Goal: Transaction & Acquisition: Purchase product/service

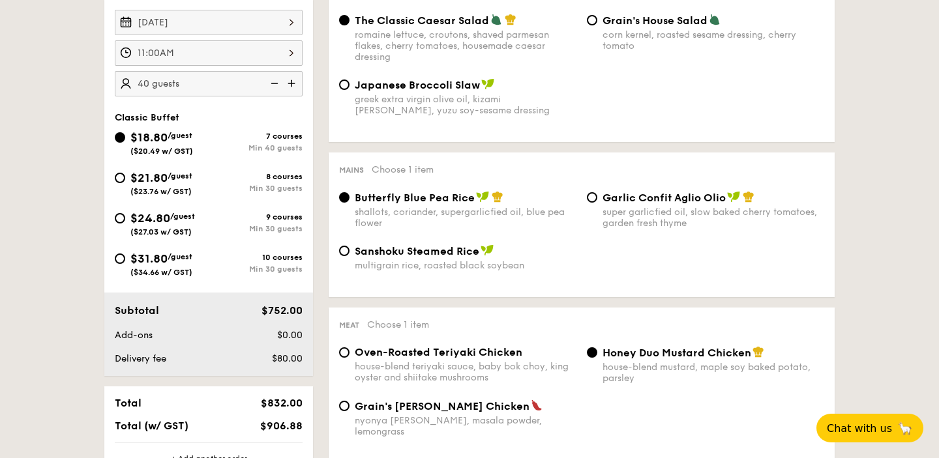
click at [276, 78] on img at bounding box center [273, 83] width 20 height 25
click at [274, 80] on img at bounding box center [273, 83] width 20 height 25
click at [274, 83] on img at bounding box center [273, 83] width 20 height 25
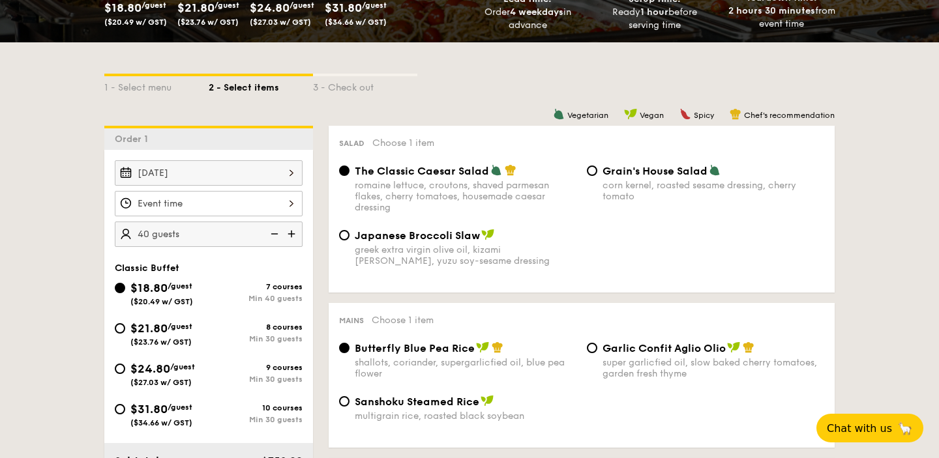
scroll to position [271, 0]
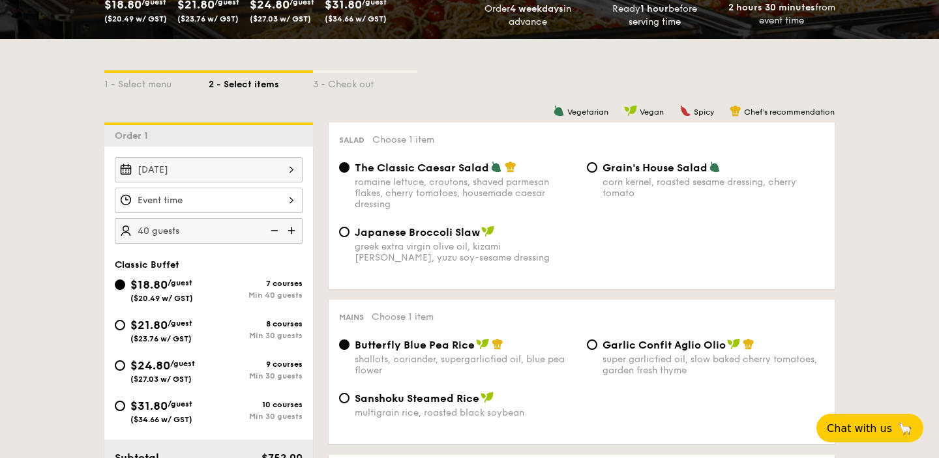
click at [284, 205] on div at bounding box center [209, 200] width 188 height 25
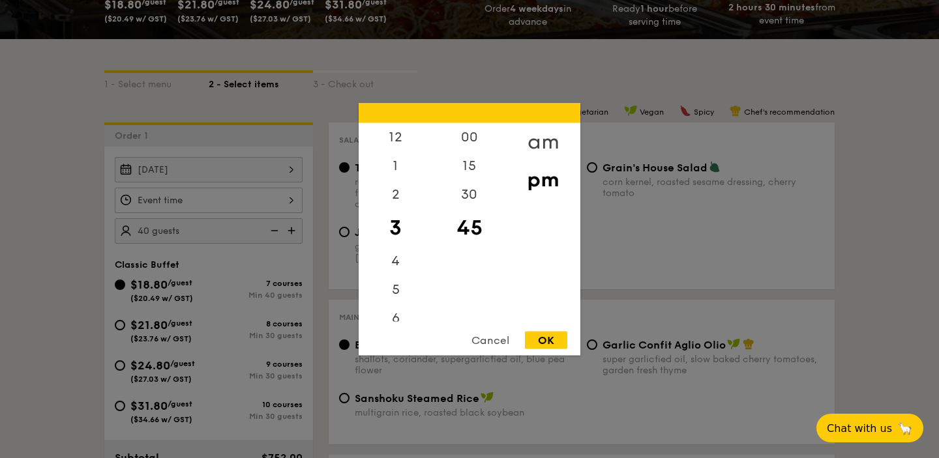
click at [540, 139] on div "am" at bounding box center [543, 142] width 74 height 38
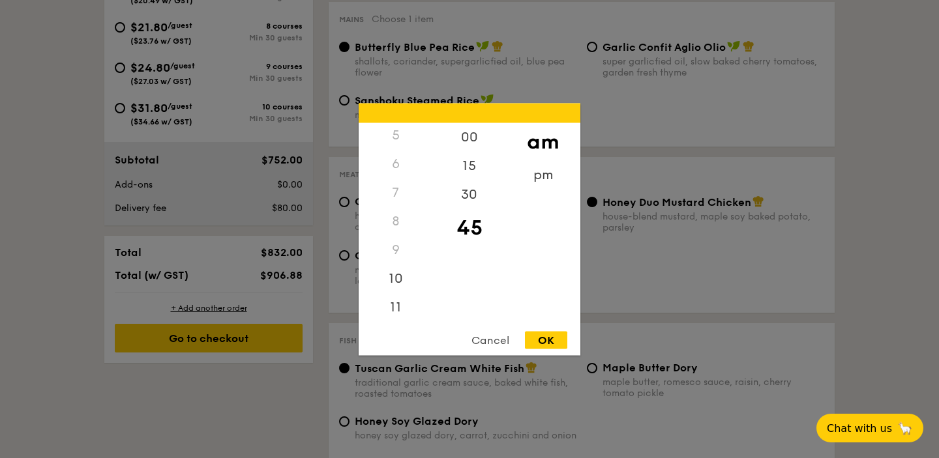
scroll to position [583, 0]
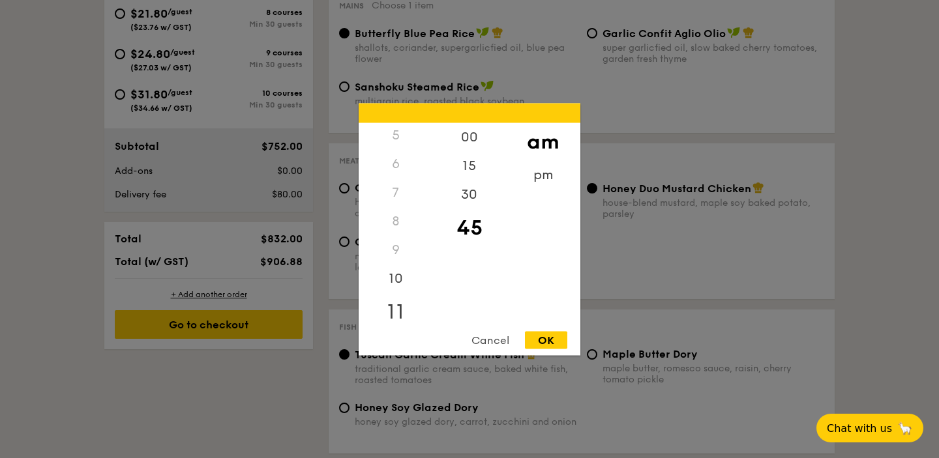
click at [394, 302] on div "11" at bounding box center [396, 312] width 74 height 38
click at [481, 138] on div "00" at bounding box center [469, 142] width 74 height 38
click at [546, 334] on div "OK" at bounding box center [546, 340] width 42 height 18
type input "11:00AM"
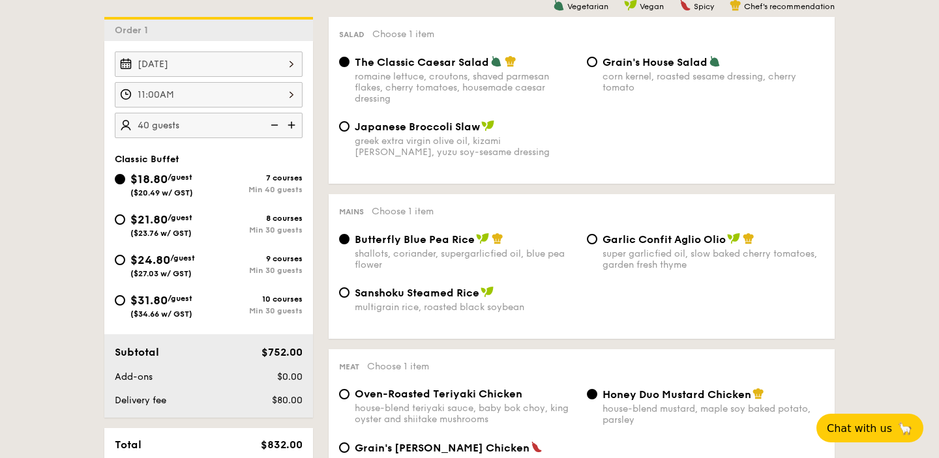
scroll to position [376, 0]
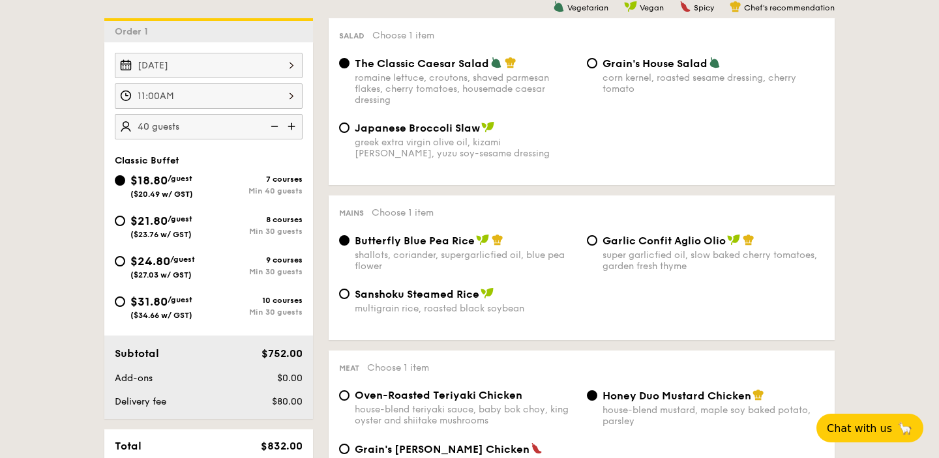
click at [275, 125] on img at bounding box center [273, 126] width 20 height 25
click at [273, 127] on img at bounding box center [273, 126] width 20 height 25
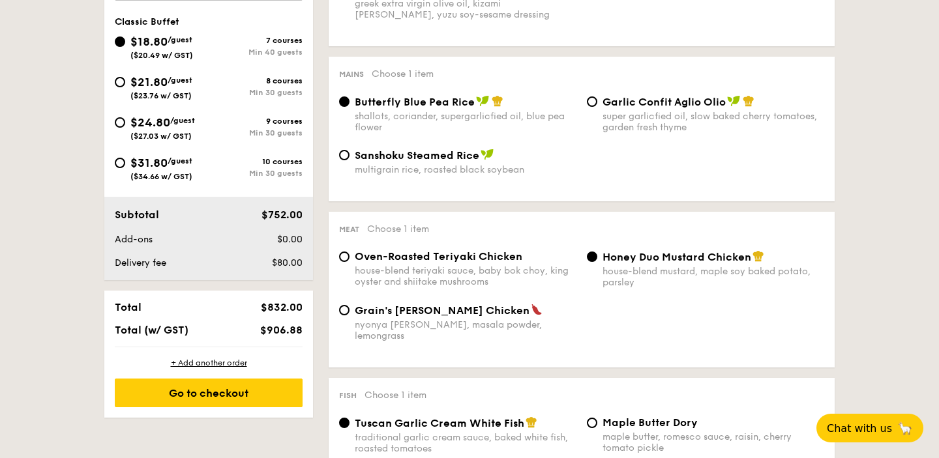
scroll to position [499, 0]
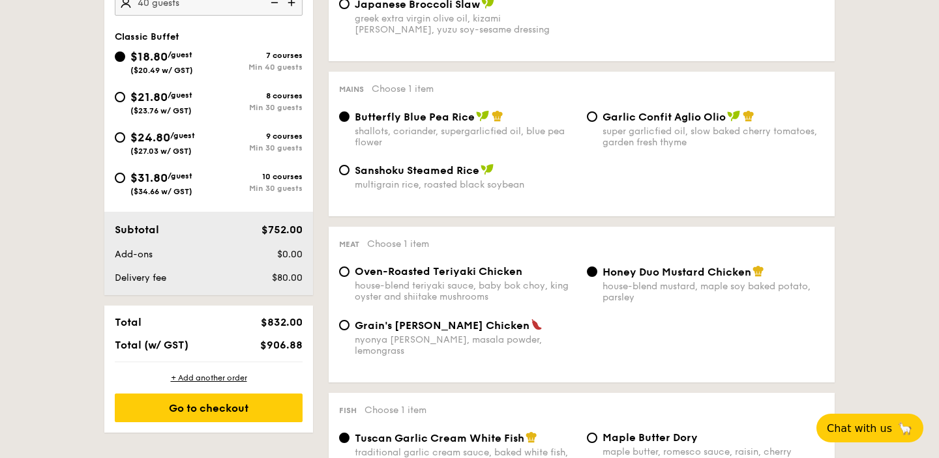
click at [126, 98] on div "$21.80 /guest ($23.76 w/ GST)" at bounding box center [162, 101] width 94 height 27
click at [125, 98] on input "$21.80 /guest ($23.76 w/ GST) 8 courses Min 30 guests" at bounding box center [120, 97] width 10 height 10
radio input "true"
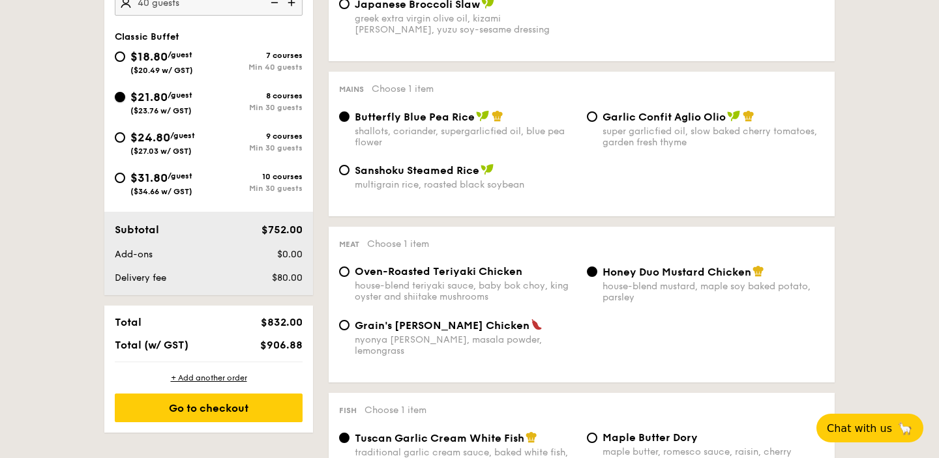
radio input "true"
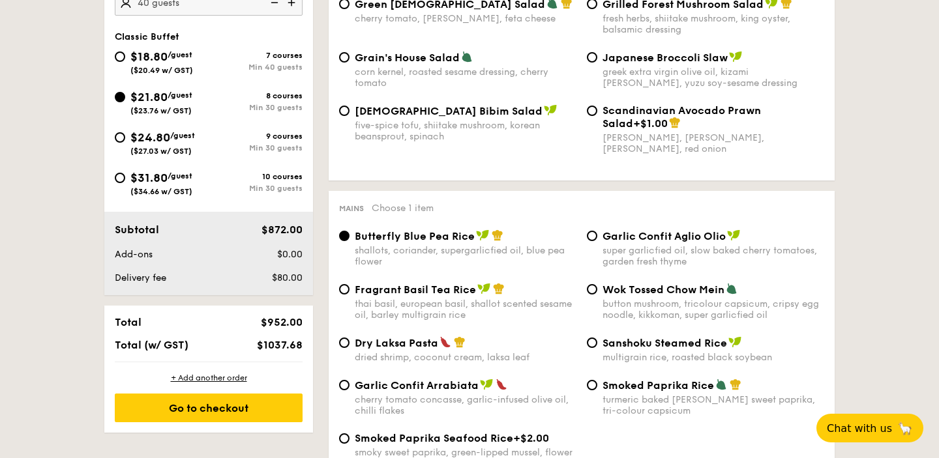
click at [278, 6] on img at bounding box center [273, 2] width 20 height 25
click at [272, 3] on img at bounding box center [273, 2] width 20 height 25
type input "30 guests"
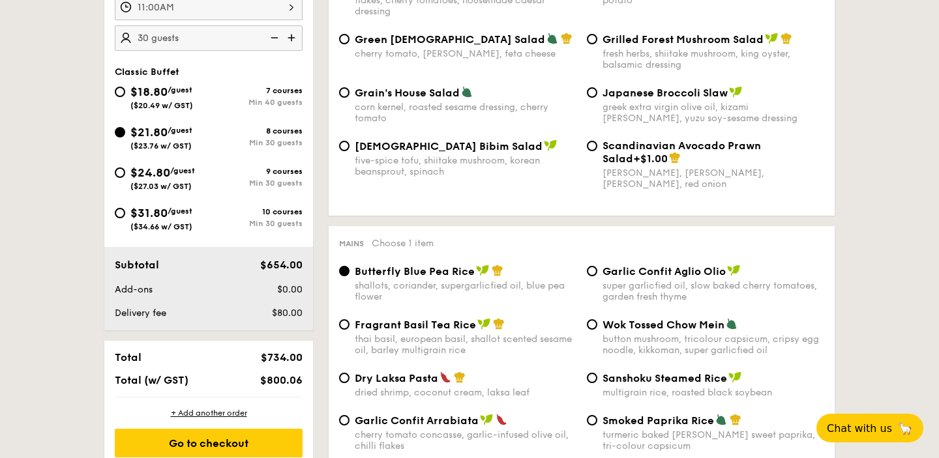
scroll to position [318, 0]
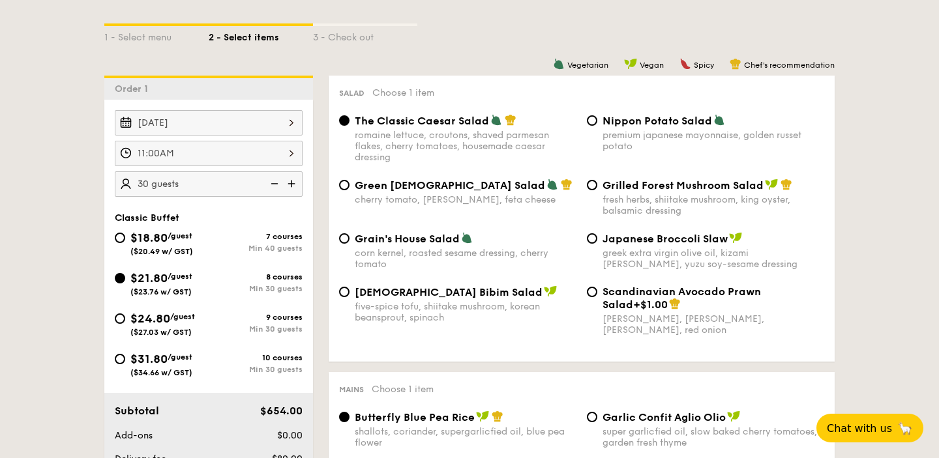
click at [597, 119] on div "Nippon Potato Salad premium japanese mayonnaise, golden russet potato" at bounding box center [706, 133] width 248 height 38
click at [594, 121] on input "Nippon Potato Salad premium japanese mayonnaise, golden russet potato" at bounding box center [592, 120] width 10 height 10
radio input "true"
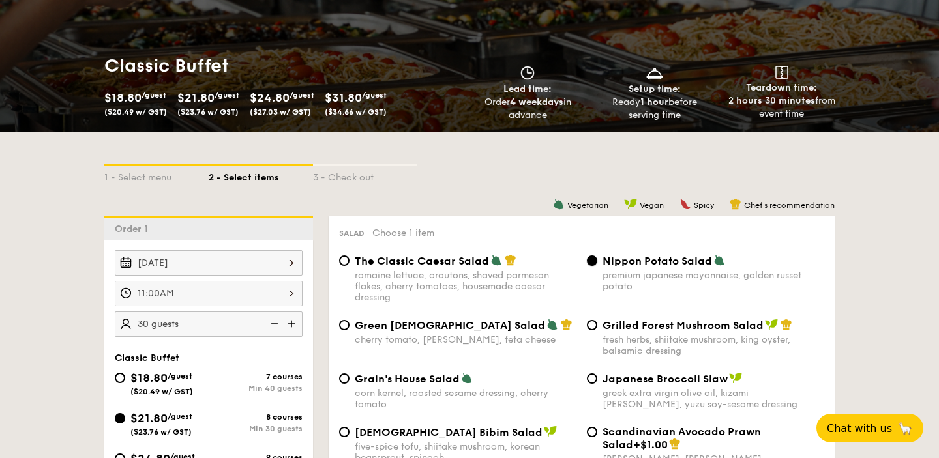
scroll to position [0, 0]
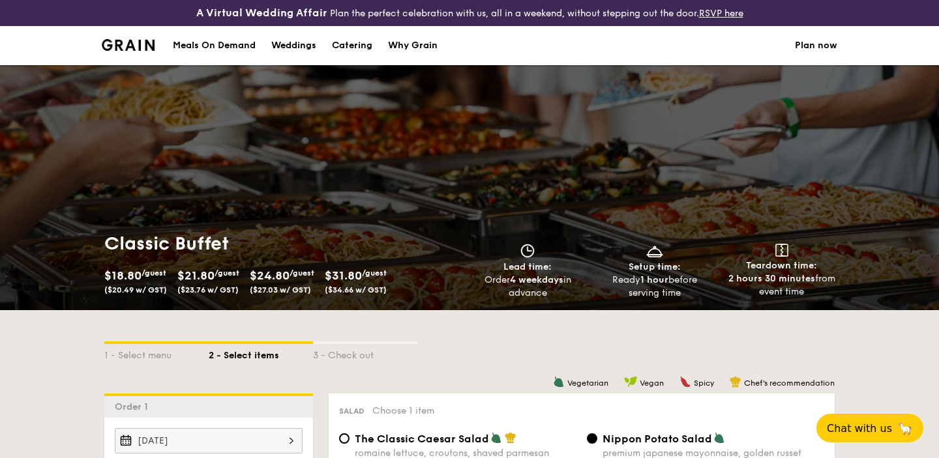
click at [352, 53] on div "Catering" at bounding box center [352, 45] width 40 height 39
select select
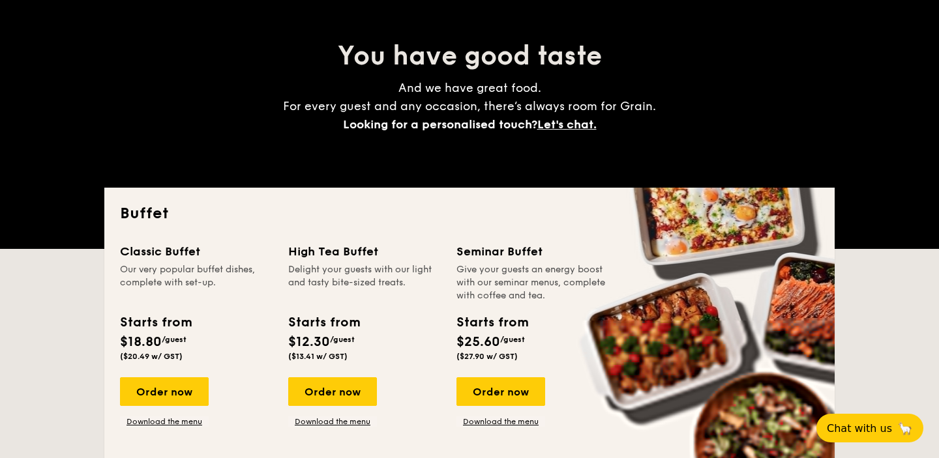
scroll to position [145, 0]
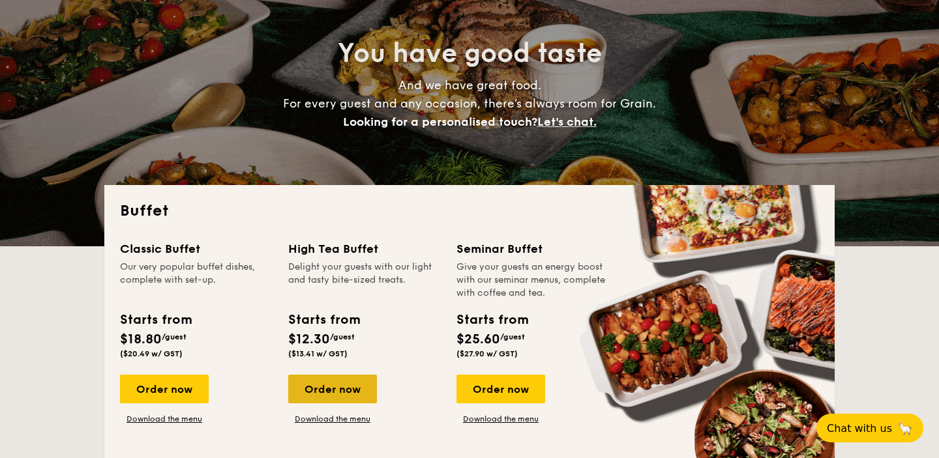
click at [329, 383] on div "Order now" at bounding box center [332, 389] width 89 height 29
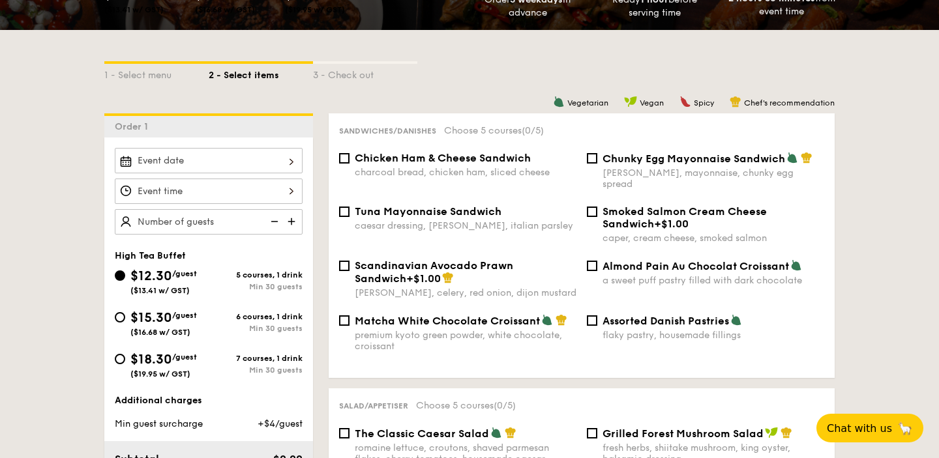
scroll to position [297, 0]
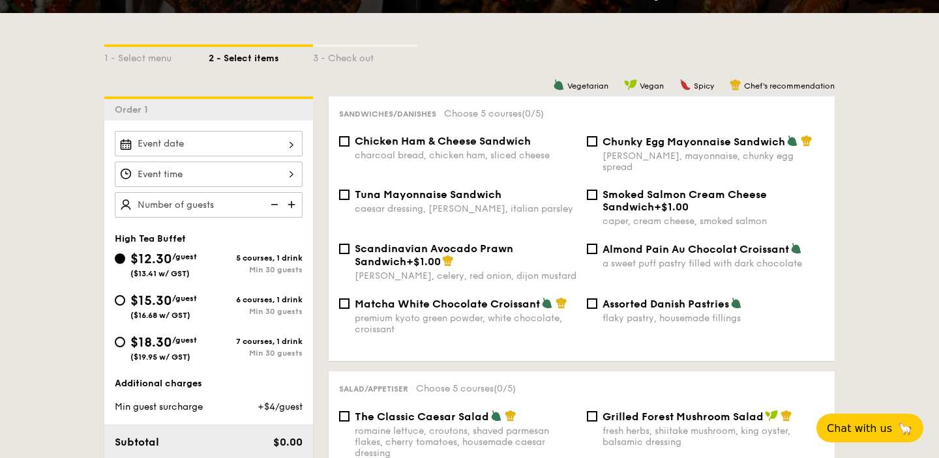
click at [286, 144] on div "2025 Oct 03 October 2025 Mon Tue Wed Thu Fri Sat Sun 1 2 3 4 5 6 7 8 9 10 11 12…" at bounding box center [209, 143] width 188 height 25
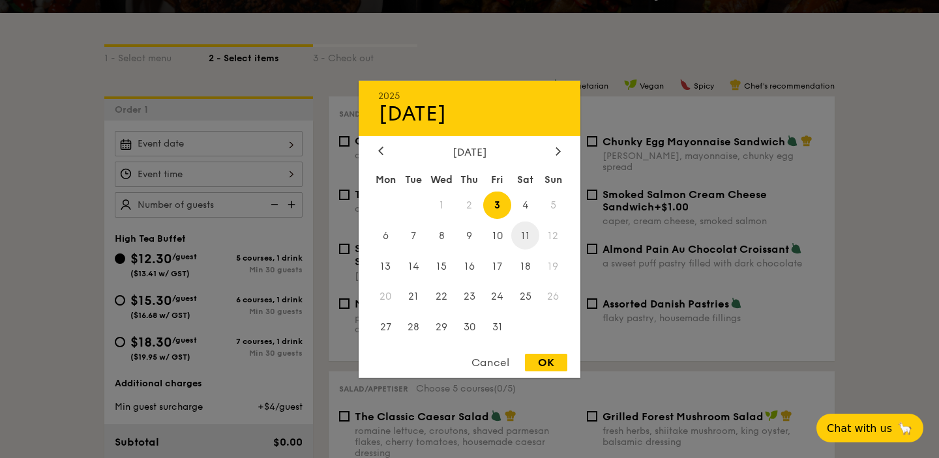
click at [529, 228] on span "11" at bounding box center [525, 236] width 28 height 28
click at [537, 360] on div "OK" at bounding box center [546, 363] width 42 height 18
type input "[DATE]"
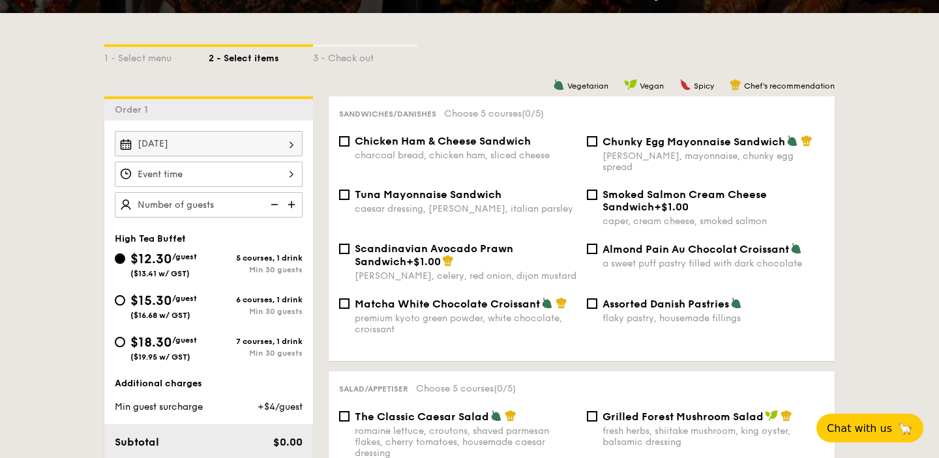
click at [286, 176] on div "12 1 2 3 4 5 6 7 8 9 10 11 00 15 30 45 am pm Cancel OK" at bounding box center [209, 174] width 188 height 25
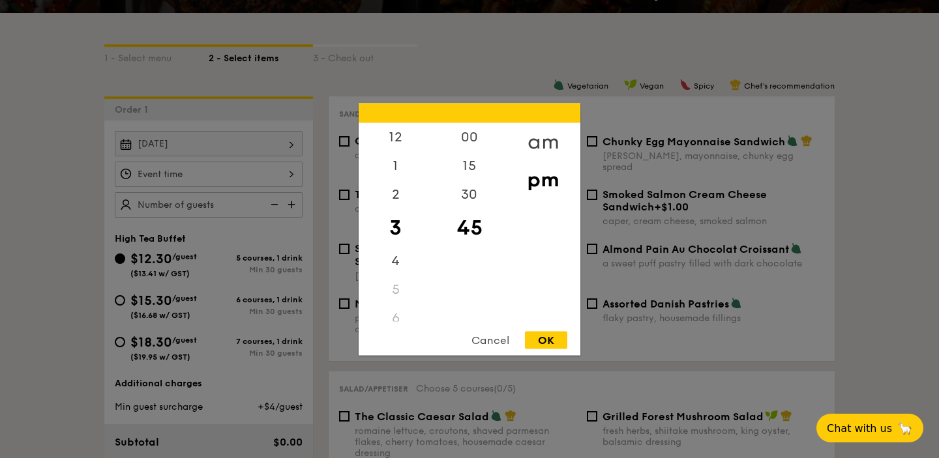
click at [550, 133] on div "am" at bounding box center [543, 142] width 74 height 38
click at [398, 316] on div "11" at bounding box center [396, 312] width 74 height 38
click at [551, 334] on div "OK" at bounding box center [546, 340] width 42 height 18
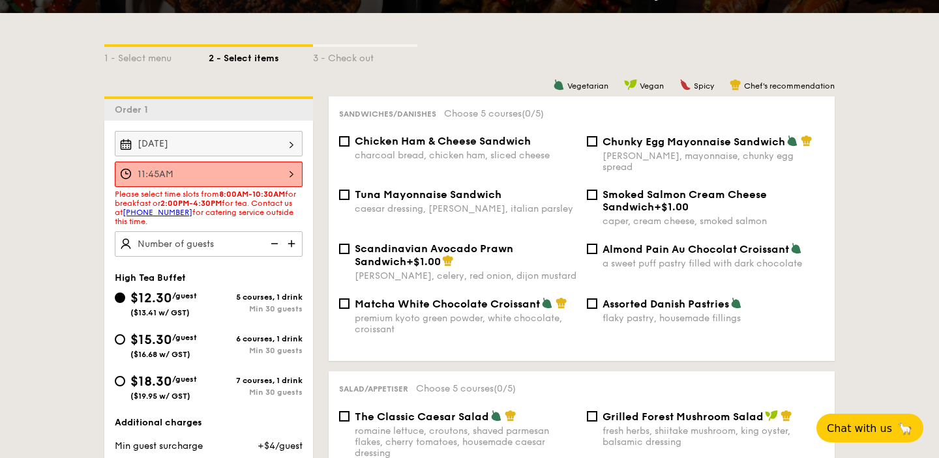
click at [292, 171] on div "11:45AM" at bounding box center [209, 174] width 188 height 25
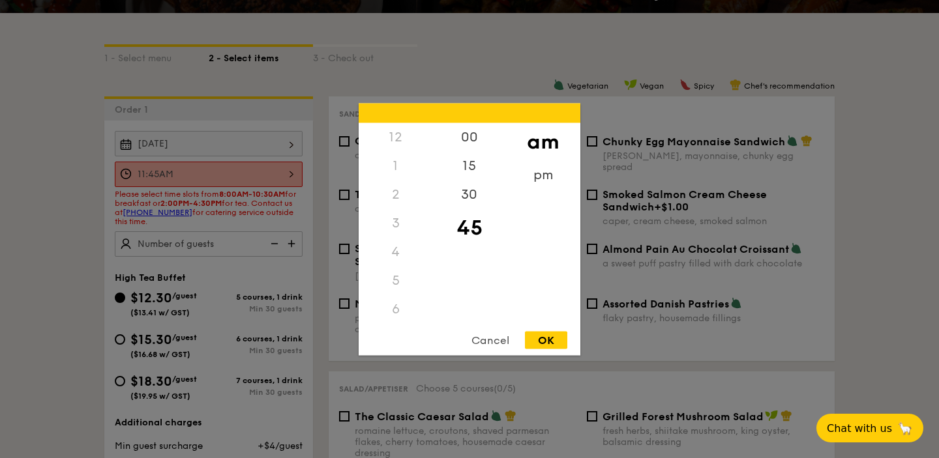
scroll to position [155, 0]
click at [395, 276] on div "10" at bounding box center [396, 274] width 74 height 38
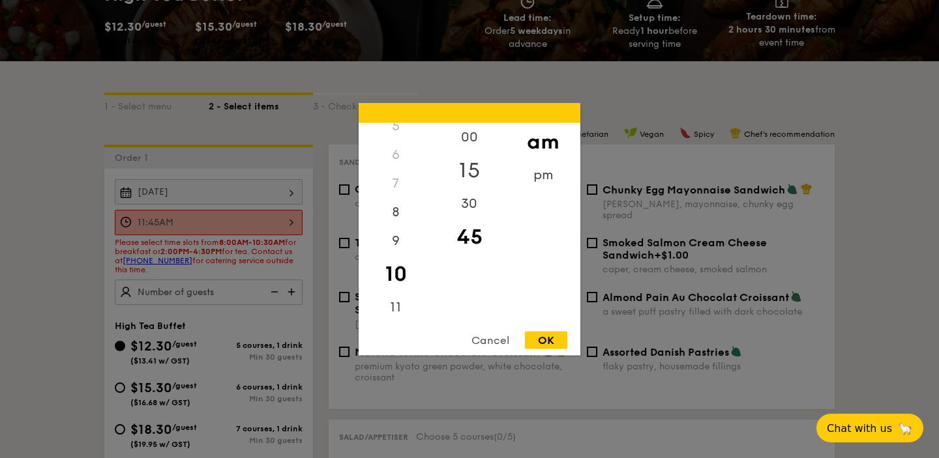
scroll to position [256, 0]
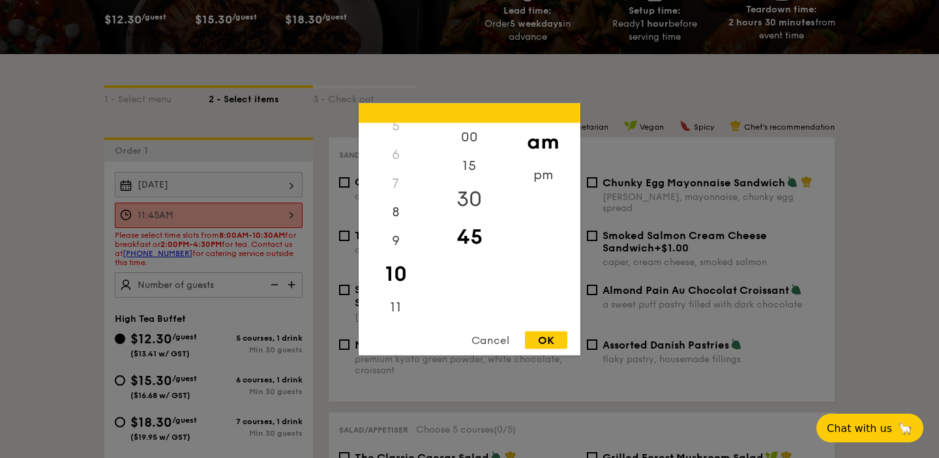
click at [469, 205] on div "30" at bounding box center [469, 199] width 74 height 38
click at [538, 341] on div "OK" at bounding box center [546, 340] width 42 height 18
type input "10:30AM"
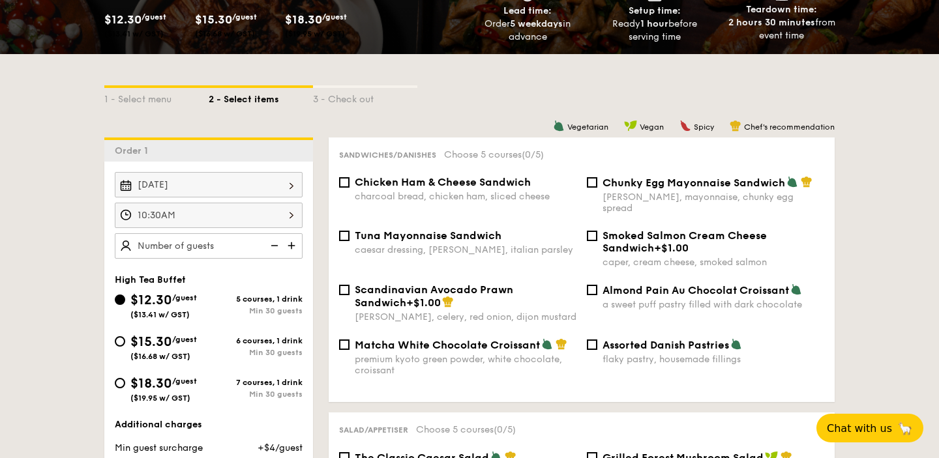
click at [289, 246] on img at bounding box center [293, 245] width 20 height 25
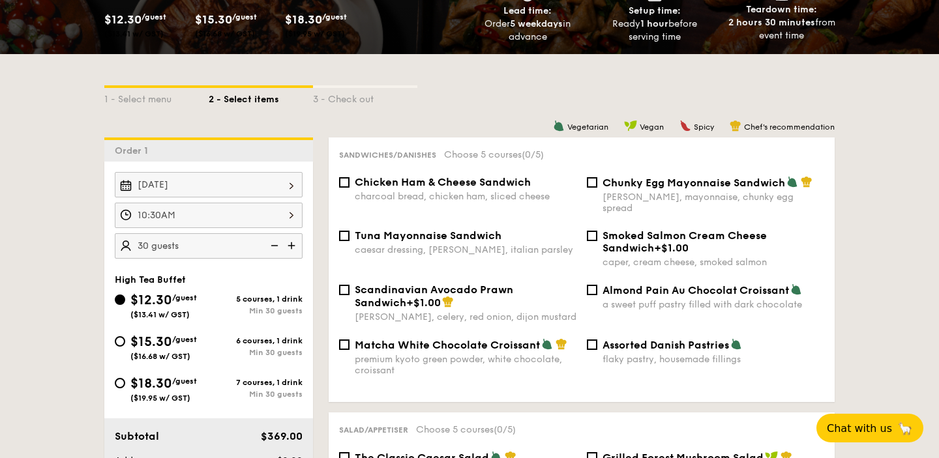
click at [289, 246] on img at bounding box center [293, 245] width 20 height 25
click at [278, 244] on img at bounding box center [273, 245] width 20 height 25
type input "30 guests"
click at [120, 340] on input "$15.30 /guest ($16.68 w/ GST) 6 courses, 1 drink Min 30 guests" at bounding box center [120, 341] width 10 height 10
radio input "true"
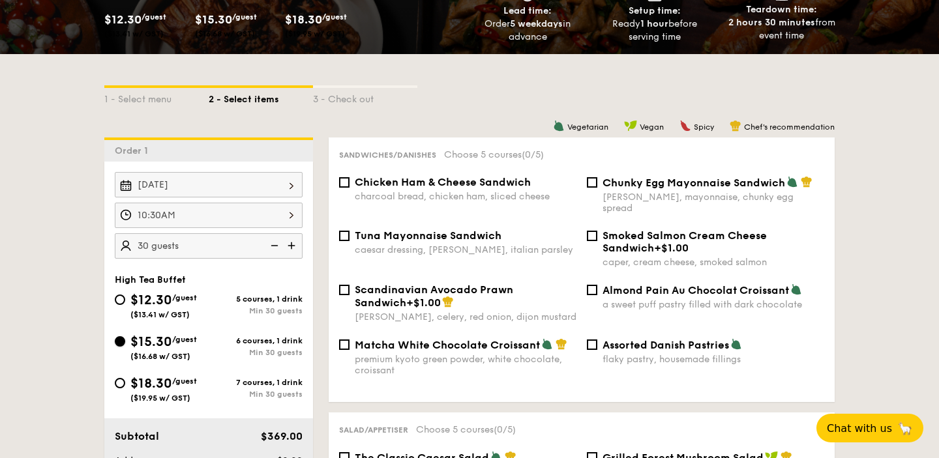
radio input "true"
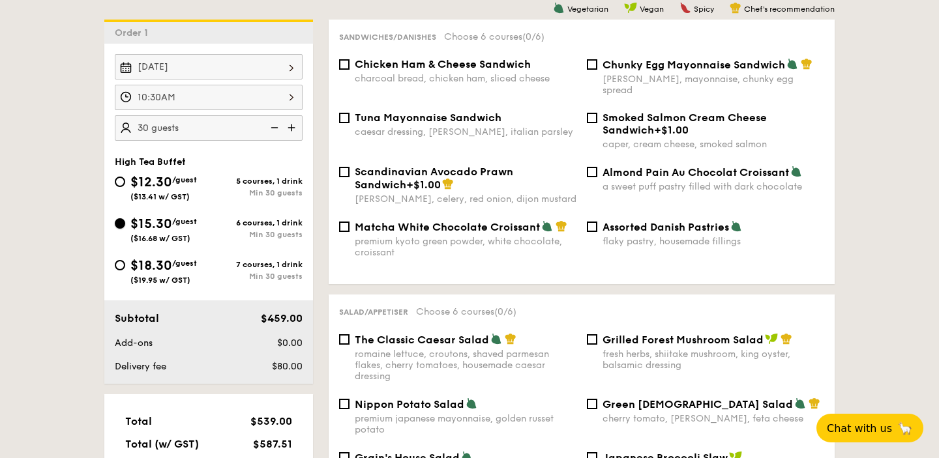
scroll to position [372, 0]
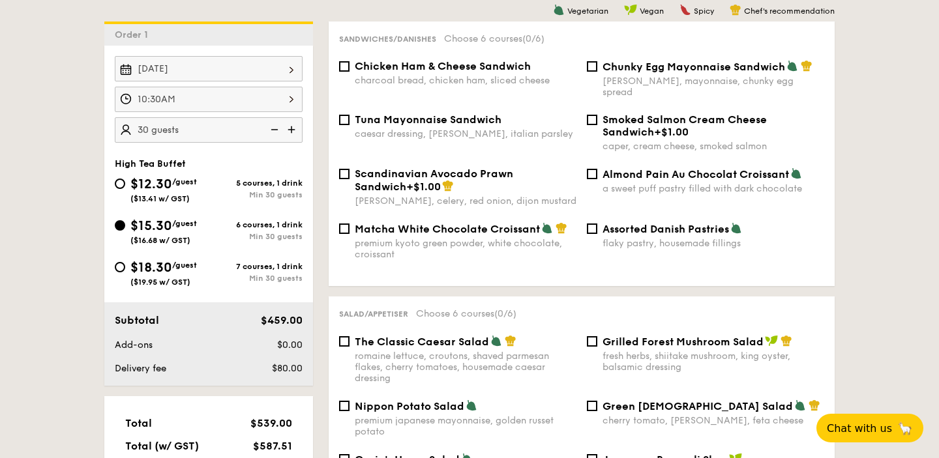
click at [349, 66] on div "Chicken Ham & Cheese Sandwich charcoal bread, chicken ham, sliced cheese" at bounding box center [458, 73] width 248 height 26
click at [342, 68] on input "Chicken Ham & Cheese Sandwich charcoal bread, chicken ham, sliced cheese" at bounding box center [344, 66] width 10 height 10
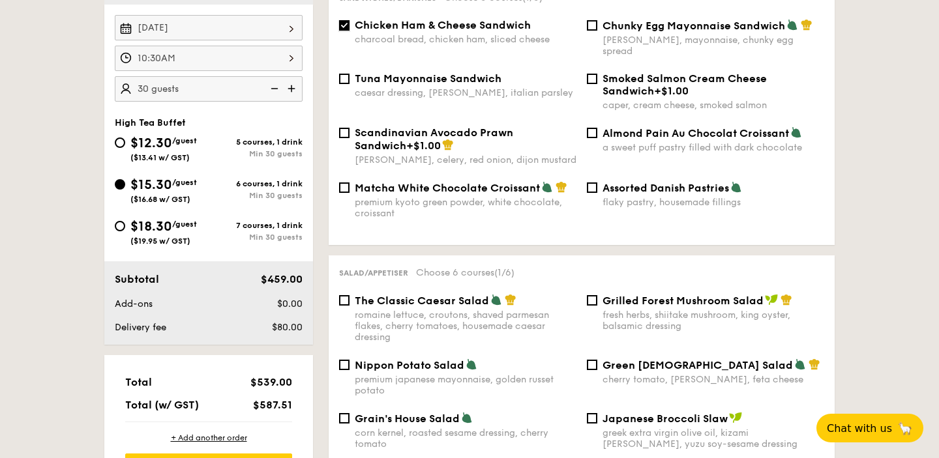
scroll to position [410, 0]
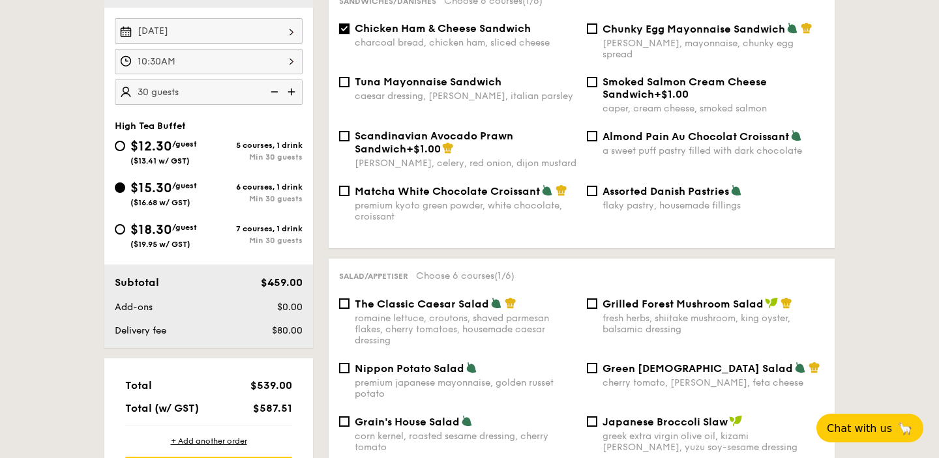
click at [340, 26] on input "Chicken Ham & Cheese Sandwich charcoal bread, chicken ham, sliced cheese" at bounding box center [344, 28] width 10 height 10
checkbox input "false"
click at [589, 29] on input "Chunky Egg Mayonnaise Sandwich dijon mustard, mayonnaise, chunky egg spread" at bounding box center [592, 28] width 10 height 10
checkbox input "true"
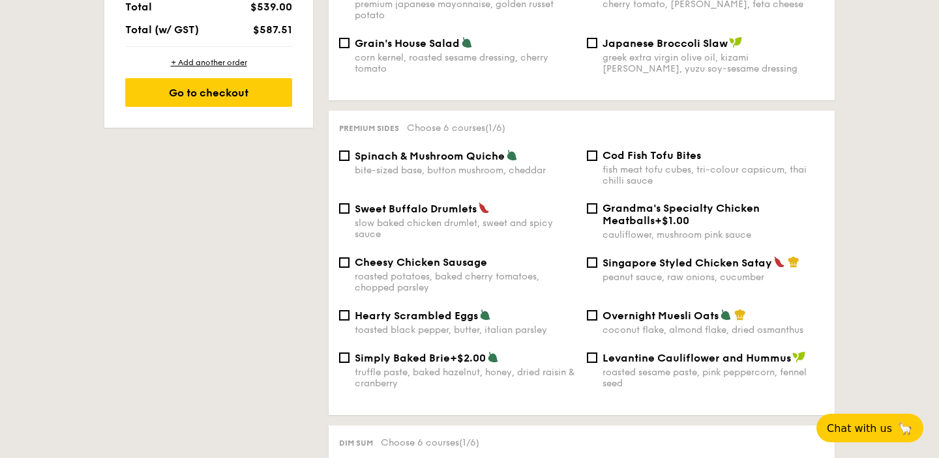
scroll to position [808, 0]
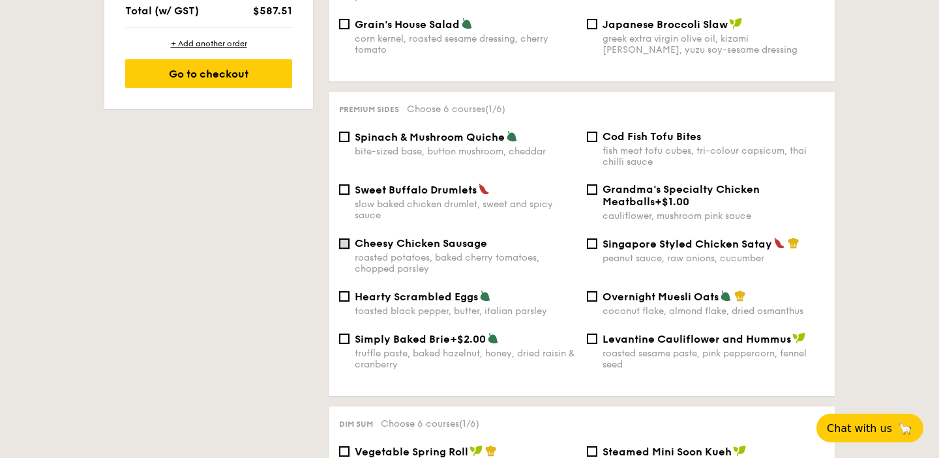
click at [347, 239] on input "Cheesy Chicken Sausage roasted potatoes, baked cherry tomatoes, chopped parsley" at bounding box center [344, 244] width 10 height 10
click at [344, 239] on input "Cheesy Chicken Sausage roasted potatoes, baked cherry tomatoes, chopped parsley" at bounding box center [344, 244] width 10 height 10
checkbox input "false"
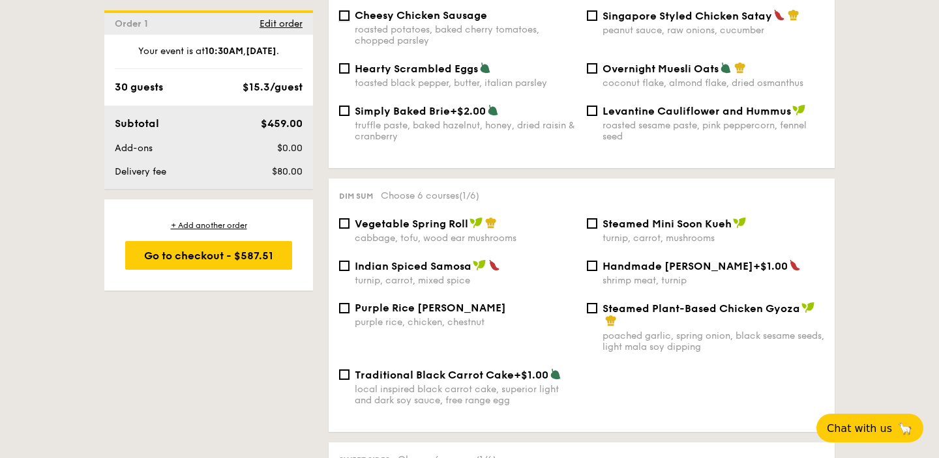
scroll to position [1038, 0]
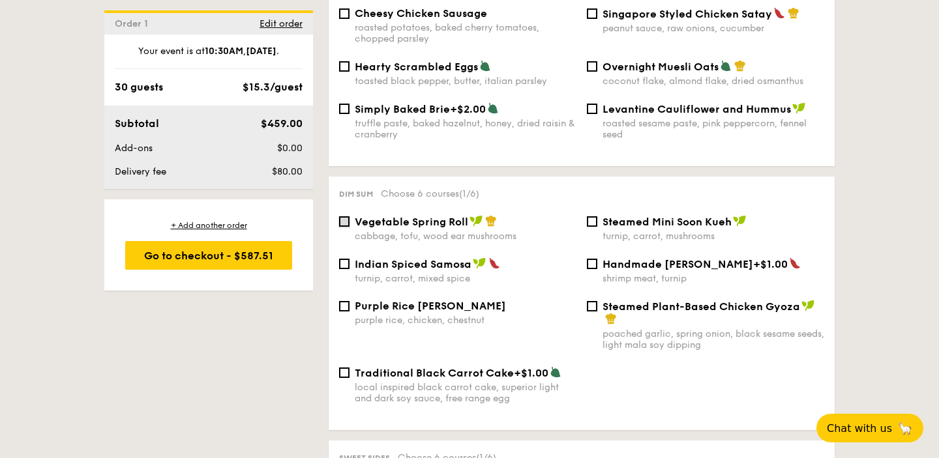
click at [343, 216] on input "Vegetable Spring Roll cabbage, tofu, wood ear mushrooms" at bounding box center [344, 221] width 10 height 10
checkbox input "true"
click at [343, 261] on input "Indian Spiced Samosa turnip, carrot, mixed spice" at bounding box center [344, 264] width 10 height 10
checkbox input "true"
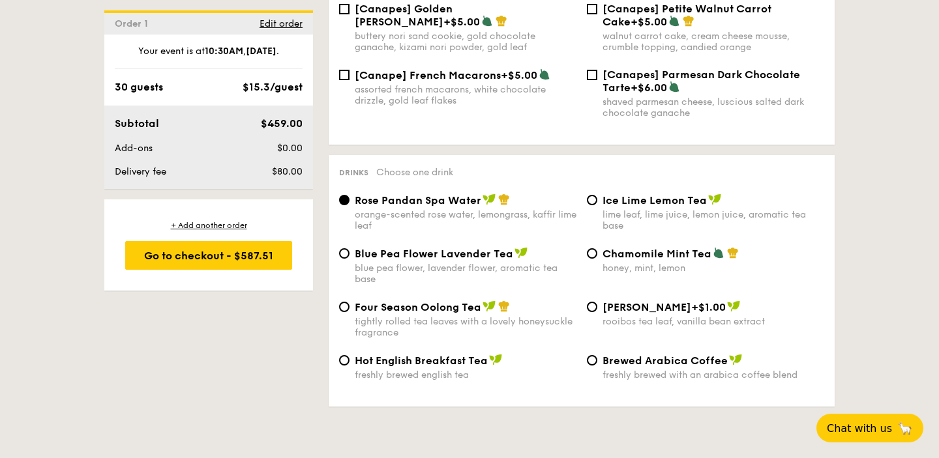
scroll to position [2079, 0]
click at [600, 195] on div "Ice Lime Lemon Tea lime leaf, lime juice, lemon juice, aromatic tea base" at bounding box center [706, 212] width 248 height 38
click at [596, 194] on input "Ice Lime Lemon Tea lime leaf, lime juice, lemon juice, aromatic tea base" at bounding box center [592, 199] width 10 height 10
radio input "true"
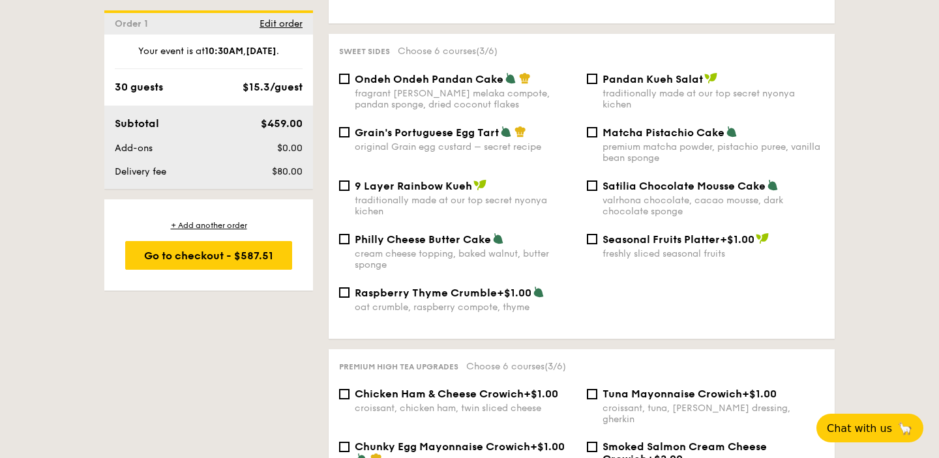
scroll to position [1441, 0]
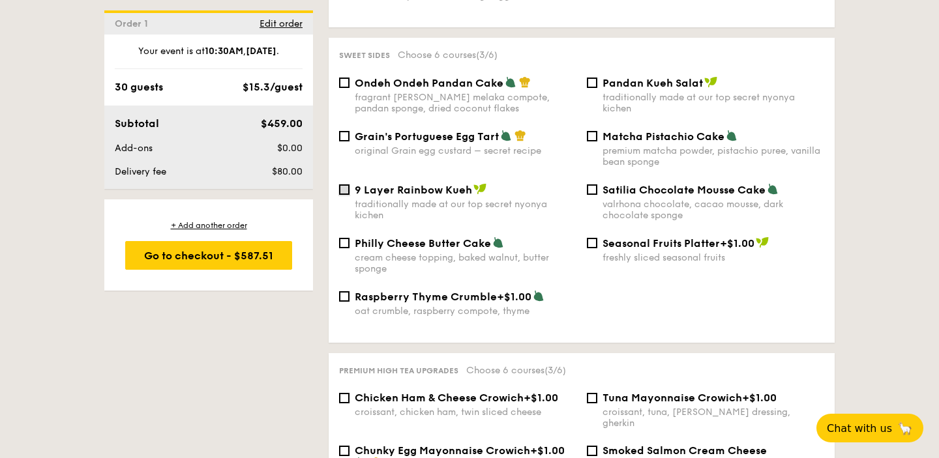
click at [348, 186] on input "9 Layer Rainbow Kueh traditionally made at our top secret nyonya kichen" at bounding box center [344, 189] width 10 height 10
checkbox input "true"
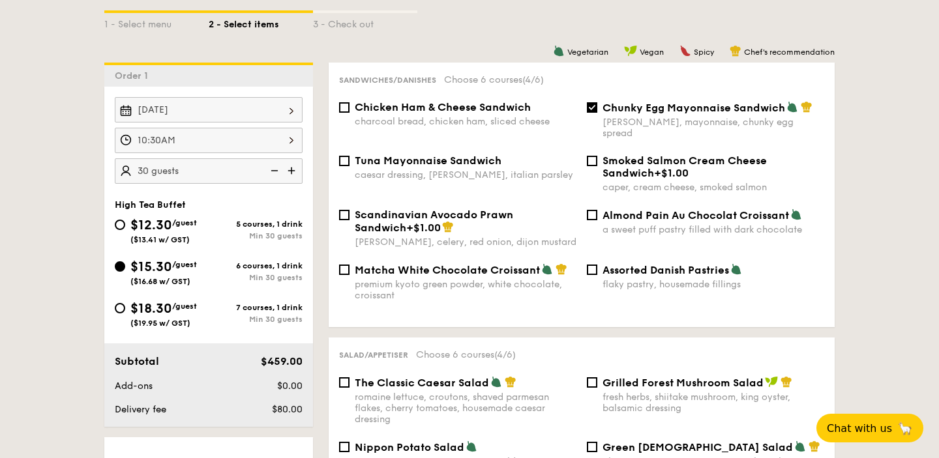
scroll to position [177, 0]
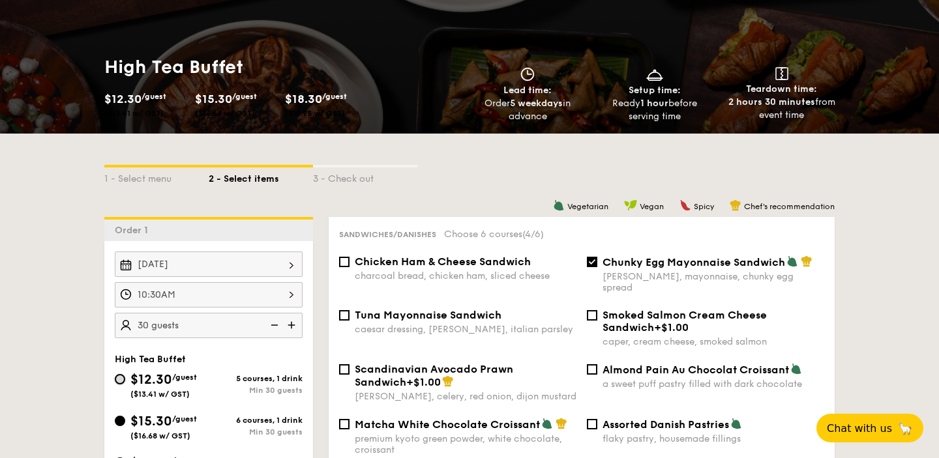
click at [121, 379] on input "$12.30 /guest ($13.41 w/ GST) 5 courses, 1 drink Min 30 guests" at bounding box center [120, 379] width 10 height 10
radio input "true"
checkbox input "false"
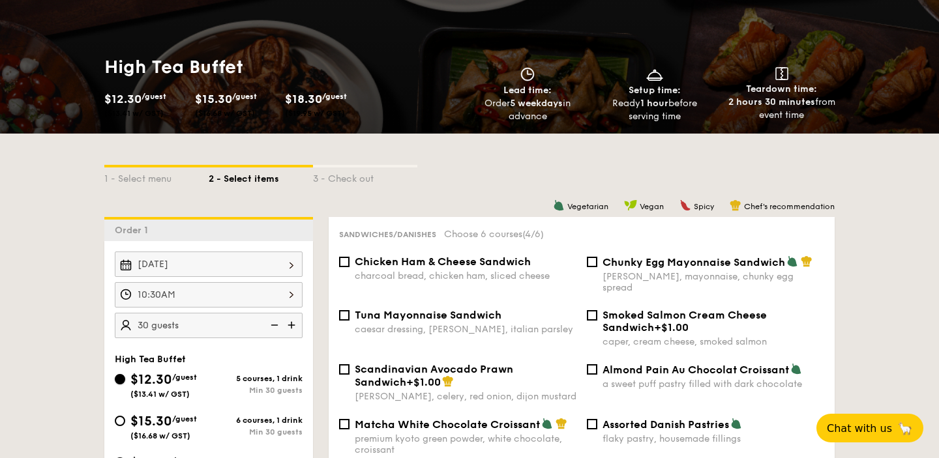
checkbox input "false"
radio input "true"
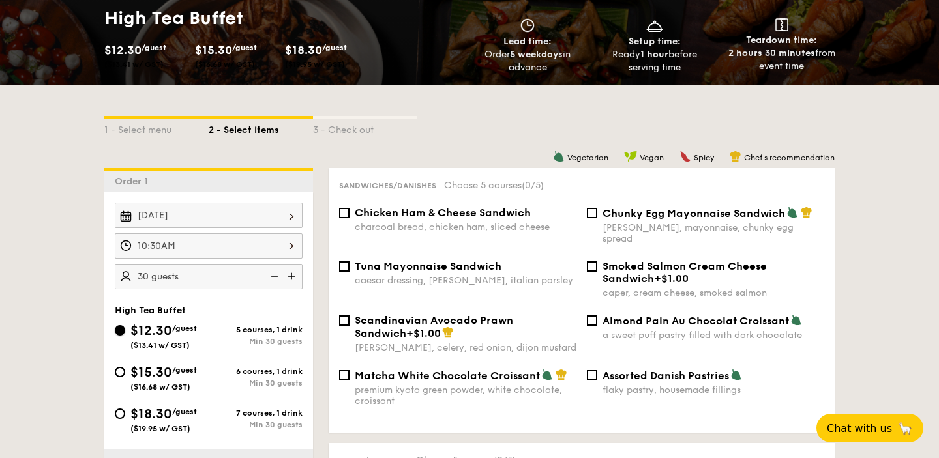
scroll to position [231, 0]
